Goal: Information Seeking & Learning: Learn about a topic

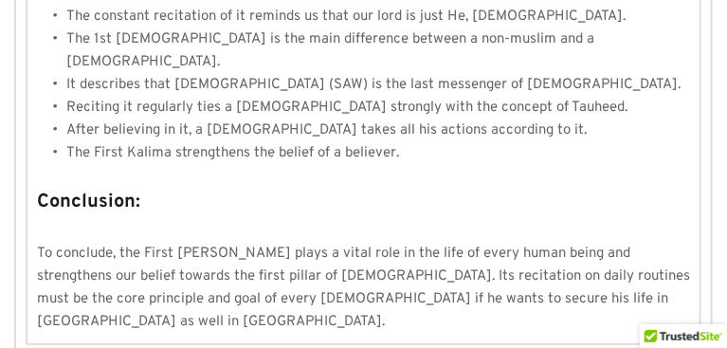
scroll to position [1680, 0]
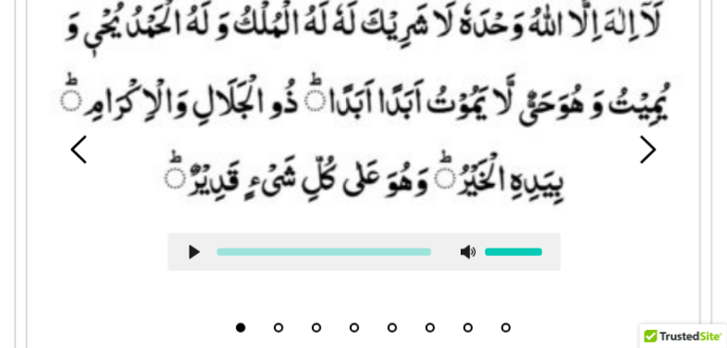
scroll to position [429, 0]
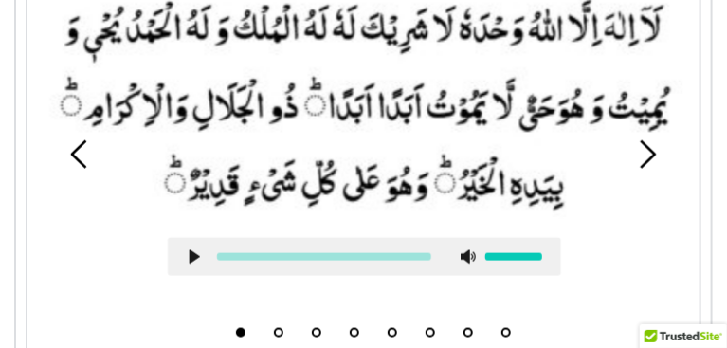
click at [198, 264] on use at bounding box center [195, 257] width 10 height 14
click at [198, 264] on use at bounding box center [195, 257] width 12 height 14
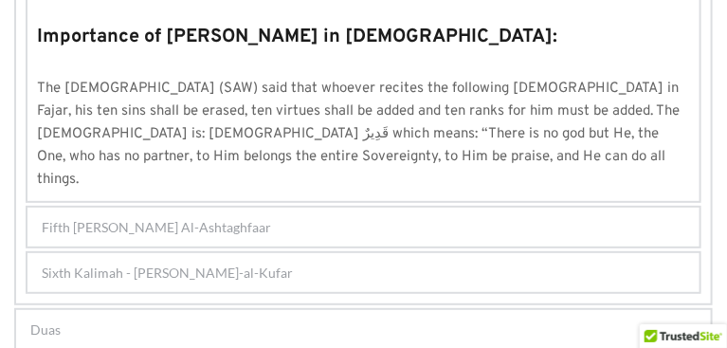
scroll to position [1765, 0]
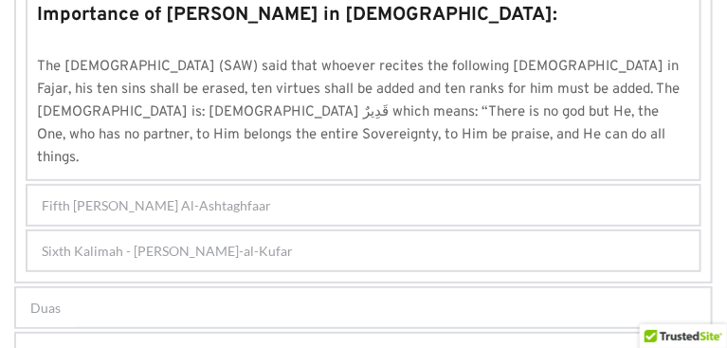
click at [224, 195] on span "Fifth [PERSON_NAME] Al-Ashtaghfaar" at bounding box center [156, 205] width 229 height 20
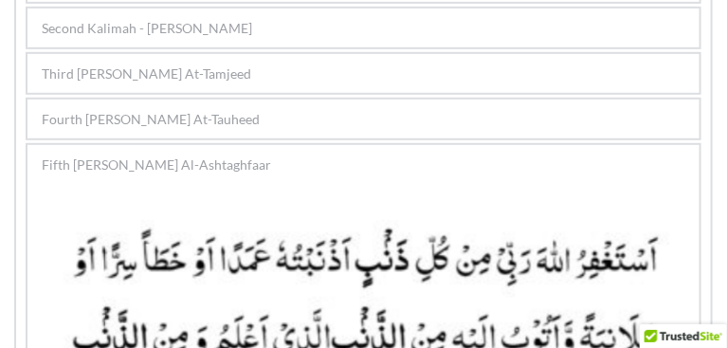
scroll to position [243, 0]
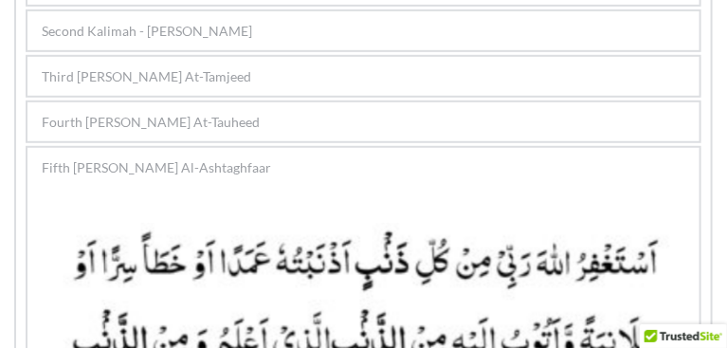
click at [193, 132] on span "Fourth [PERSON_NAME] At-Tauheed" at bounding box center [151, 122] width 218 height 20
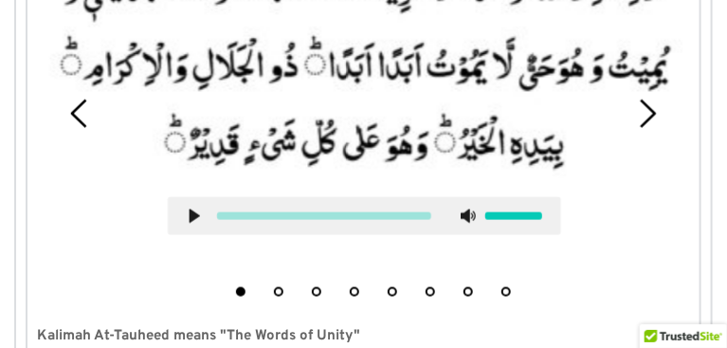
scroll to position [470, 0]
click at [202, 224] on icon at bounding box center [194, 216] width 15 height 15
click at [201, 224] on use at bounding box center [195, 216] width 12 height 14
click at [202, 224] on icon at bounding box center [194, 216] width 15 height 15
